Goal: Task Accomplishment & Management: Manage account settings

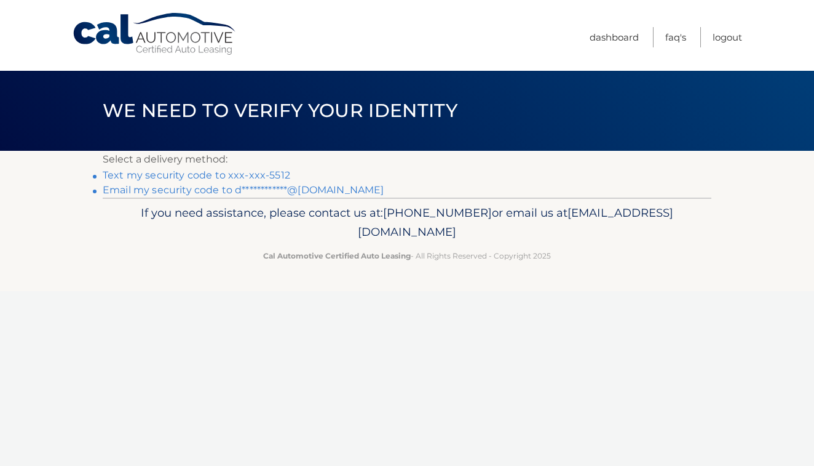
click at [214, 178] on link "Text my security code to xxx-xxx-5512" at bounding box center [197, 175] width 188 height 12
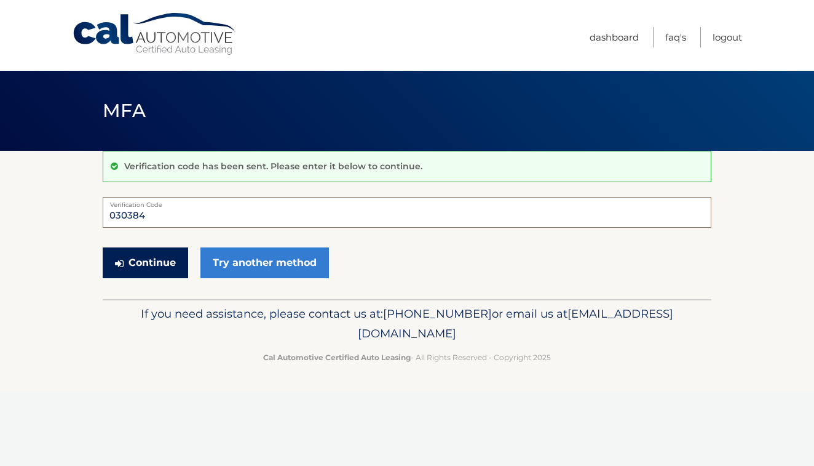
type input "030384"
click at [162, 267] on button "Continue" at bounding box center [146, 262] width 86 height 31
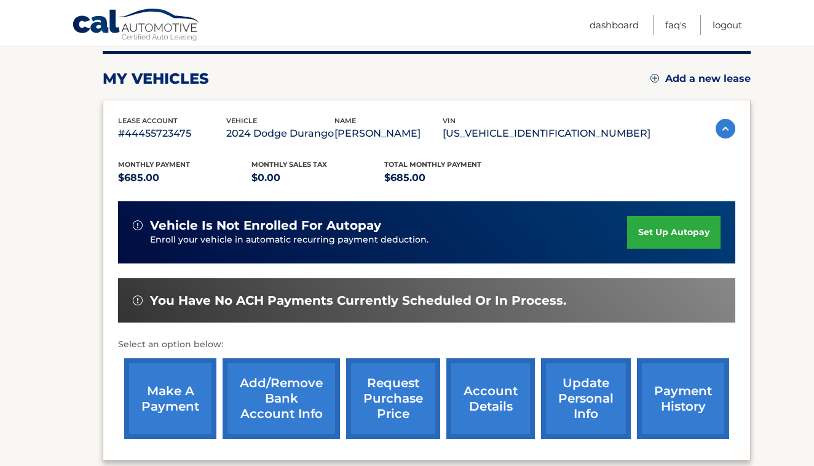
scroll to position [175, 0]
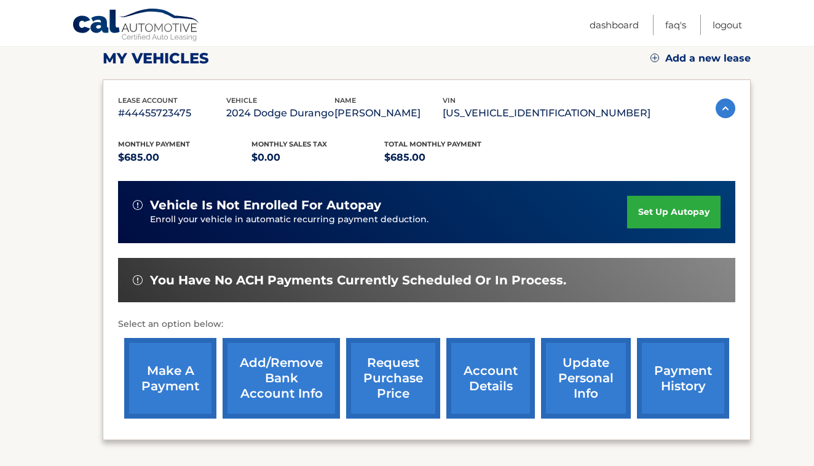
click at [170, 370] on link "make a payment" at bounding box center [170, 378] width 92 height 81
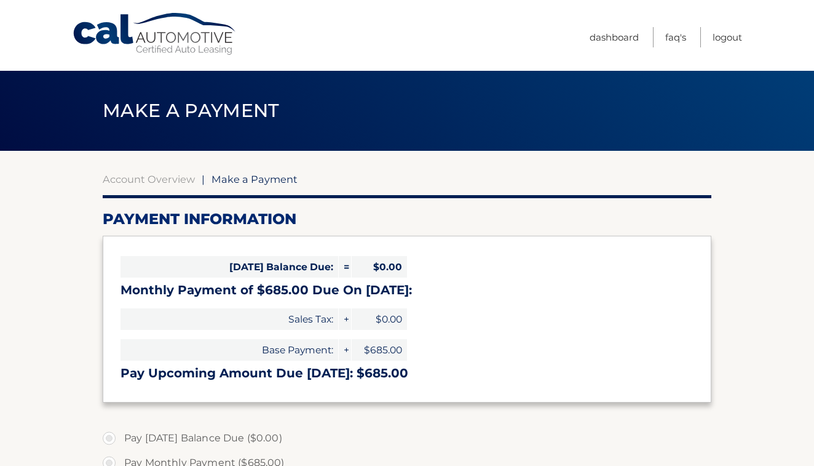
select select "NGRiZTM0ZWQtYTkyOS00ODk3LWFmYTktOWVlZGE4MjcyOWQ3"
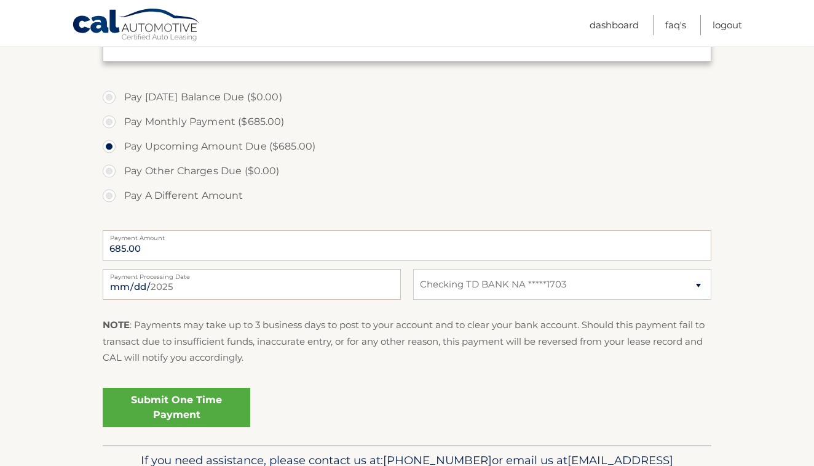
scroll to position [351, 0]
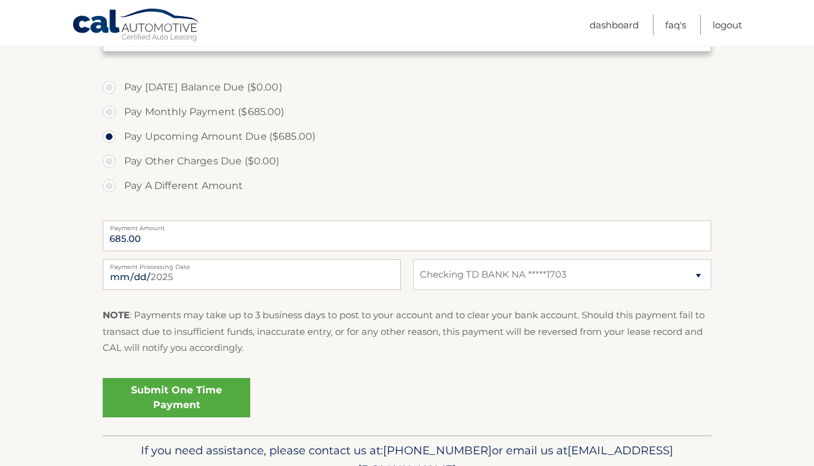
click at [188, 397] on link "Submit One Time Payment" at bounding box center [177, 397] width 148 height 39
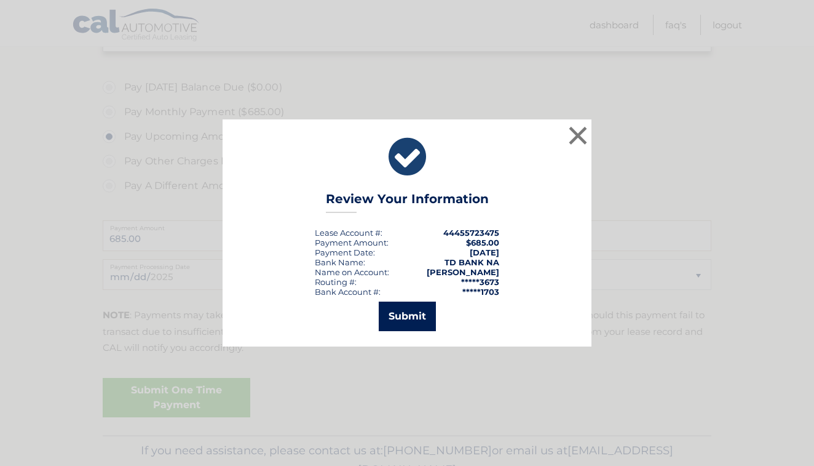
click at [398, 313] on button "Submit" at bounding box center [407, 316] width 57 height 30
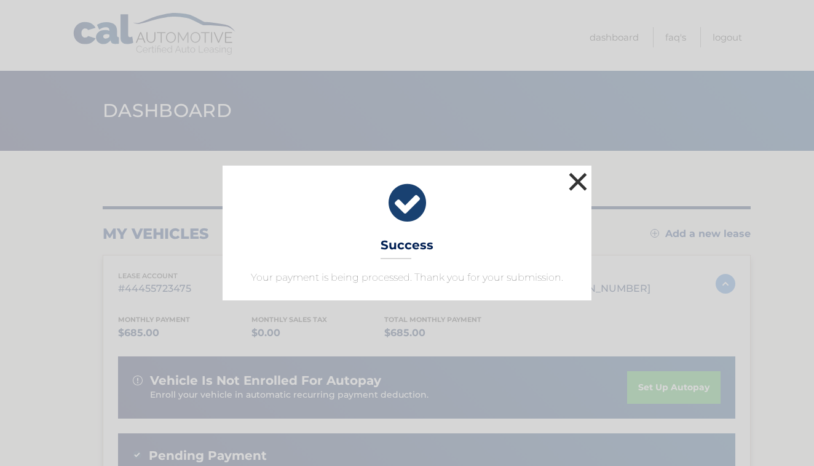
click at [575, 180] on button "×" at bounding box center [578, 181] width 25 height 25
